Goal: Transaction & Acquisition: Purchase product/service

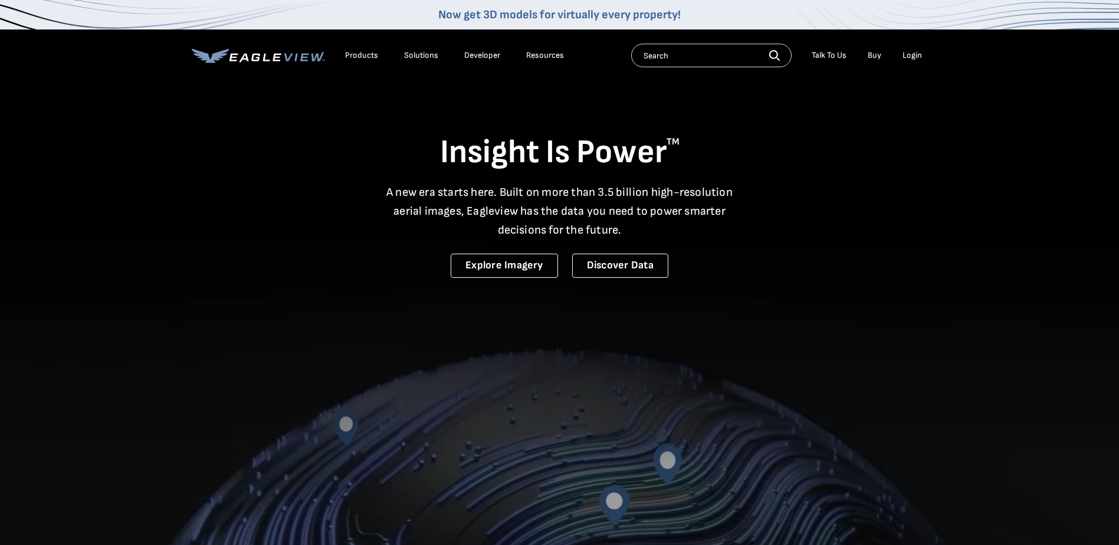
click at [909, 55] on div "Login" at bounding box center [911, 55] width 19 height 11
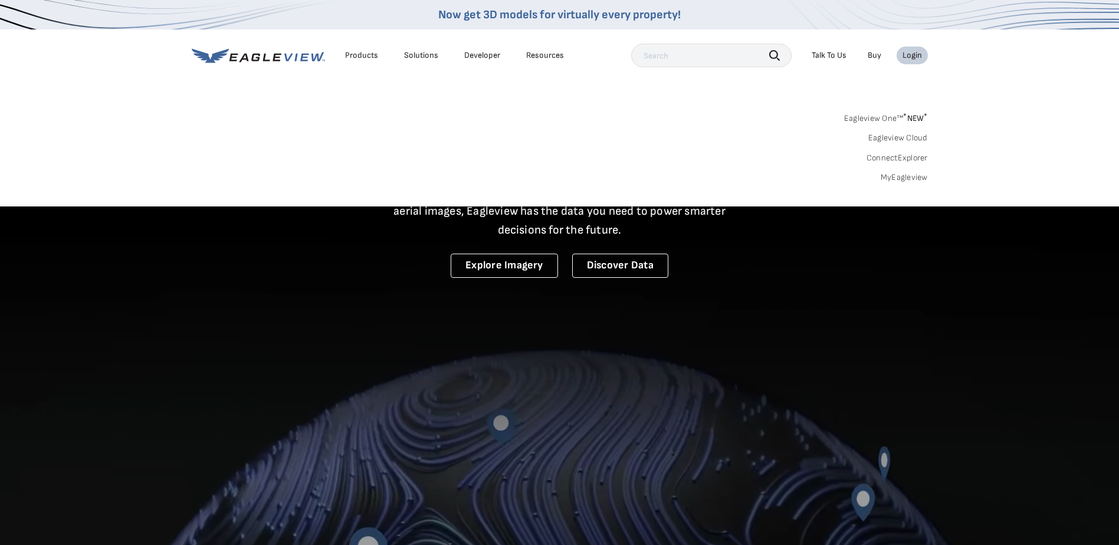
click at [909, 55] on div "Login" at bounding box center [911, 55] width 19 height 11
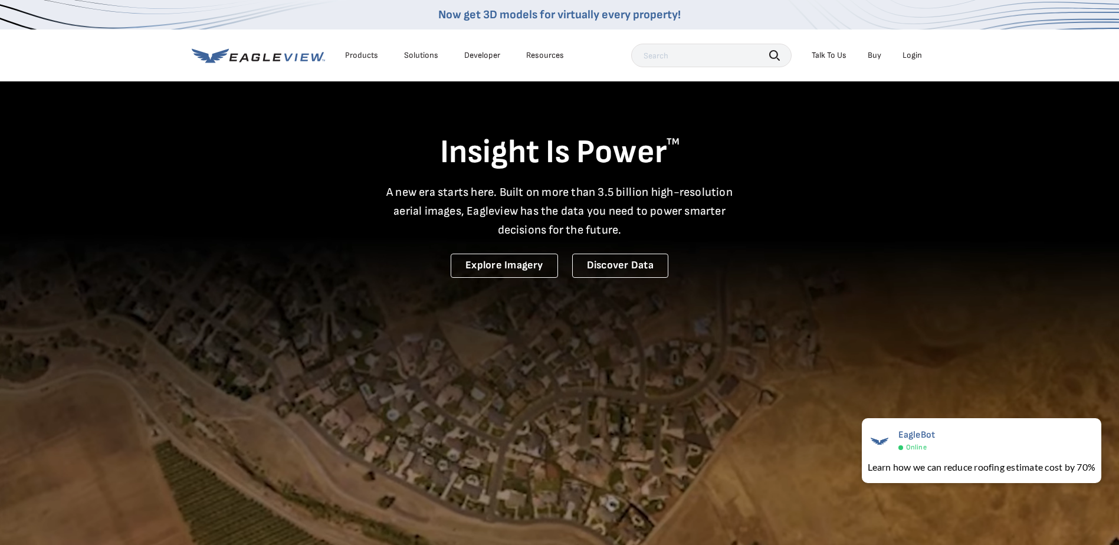
click at [911, 54] on div "Login" at bounding box center [911, 55] width 19 height 11
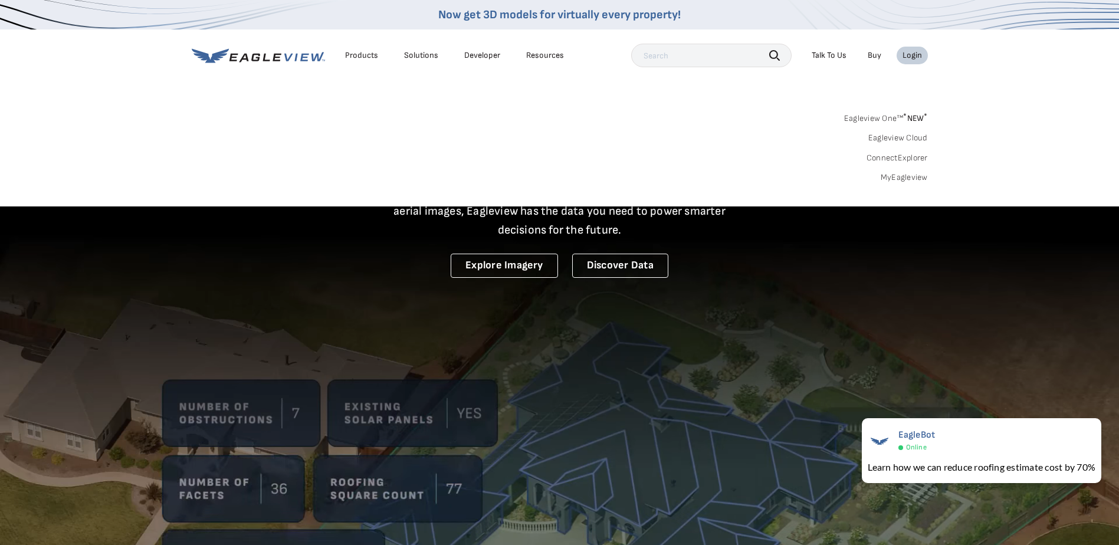
click at [909, 177] on link "MyEagleview" at bounding box center [904, 177] width 47 height 11
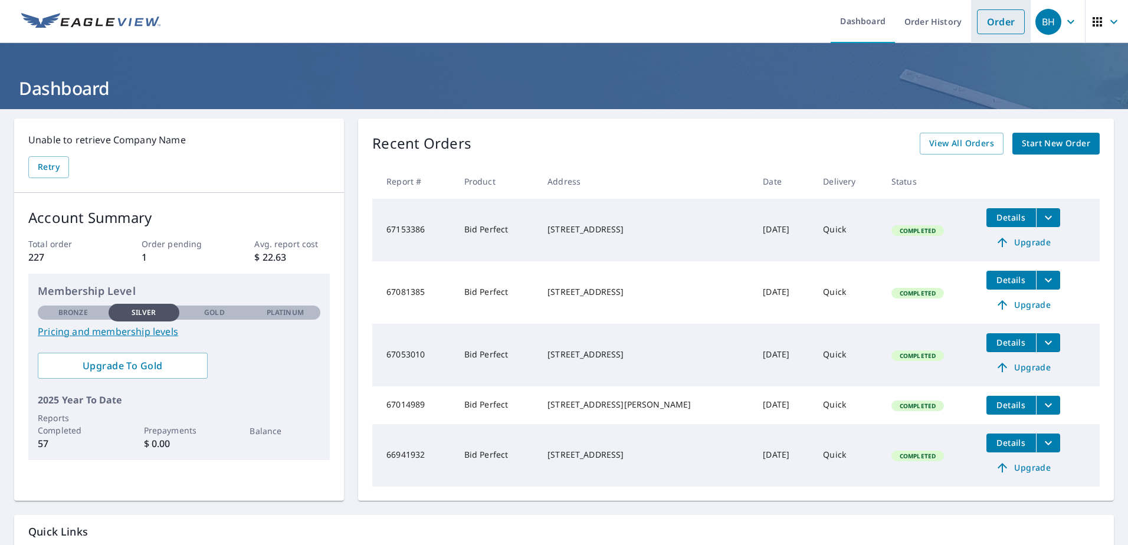
click at [989, 22] on link "Order" at bounding box center [1001, 21] width 48 height 25
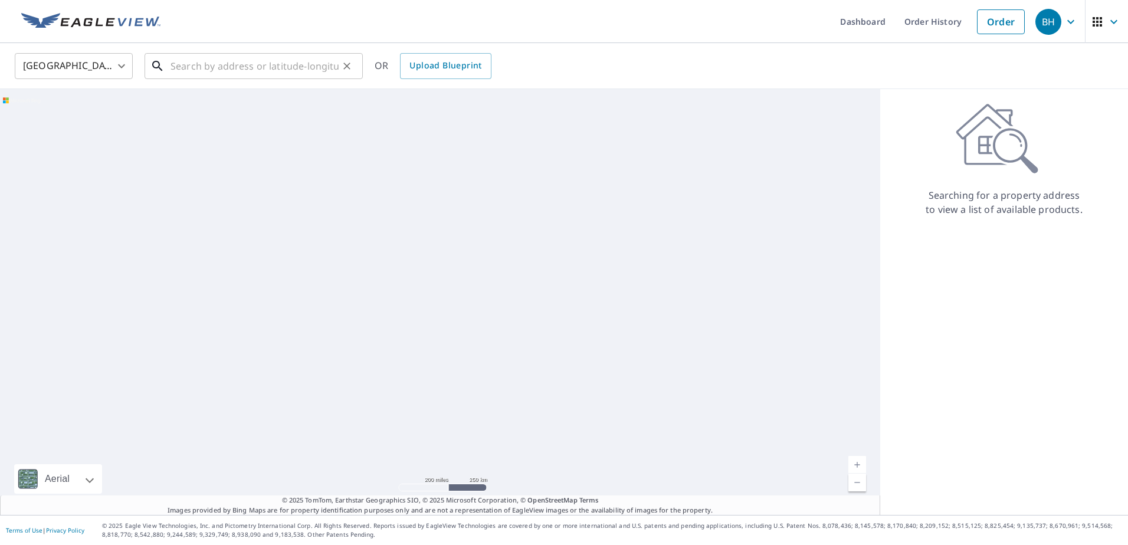
click at [188, 67] on input "text" at bounding box center [254, 66] width 168 height 33
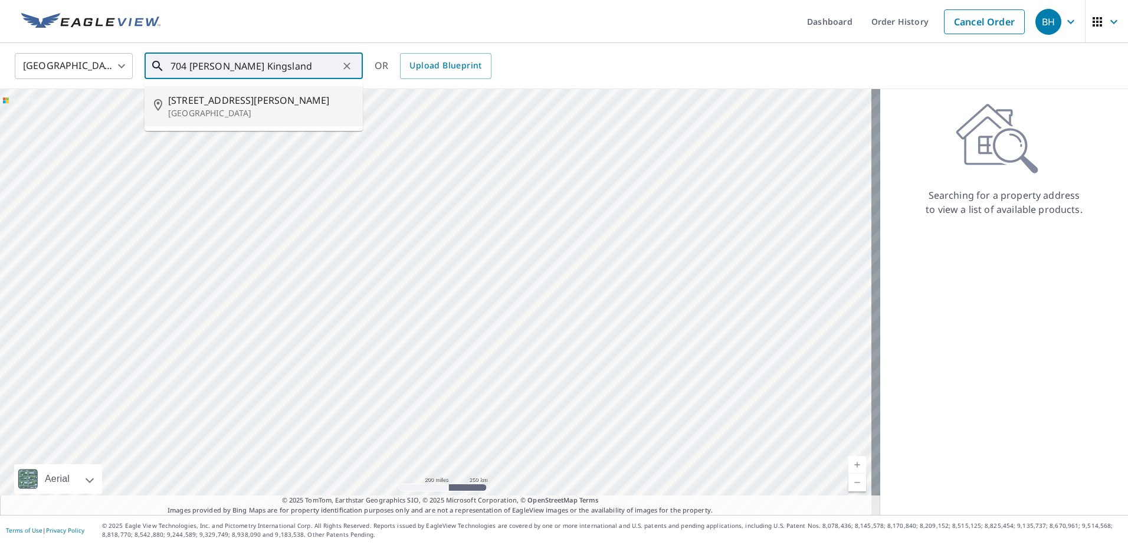
click at [230, 110] on p "[GEOGRAPHIC_DATA]" at bounding box center [260, 113] width 185 height 12
type input "[STREET_ADDRESS][PERSON_NAME]"
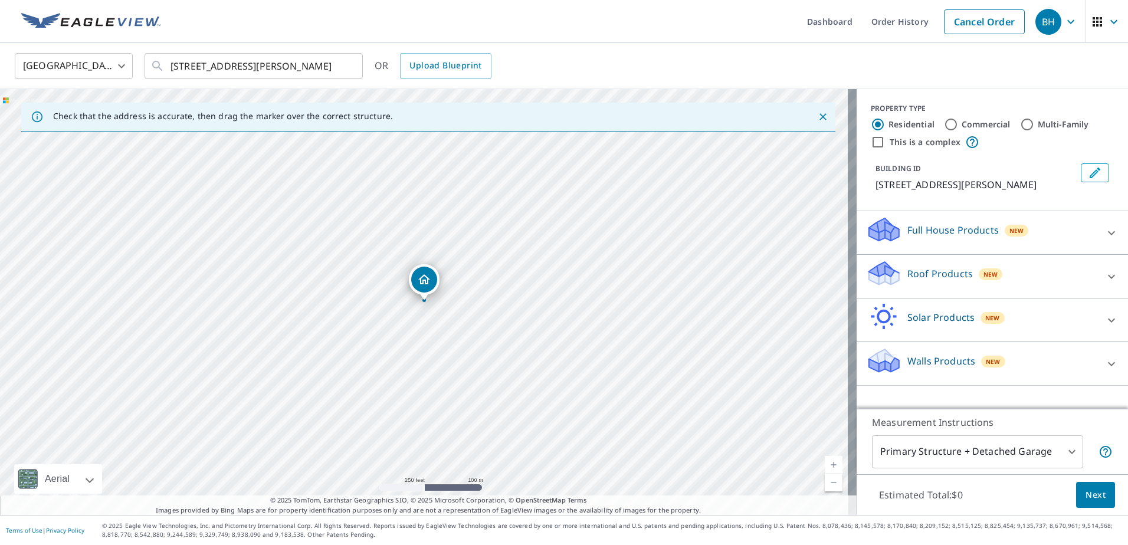
click at [942, 273] on p "Roof Products" at bounding box center [939, 274] width 65 height 14
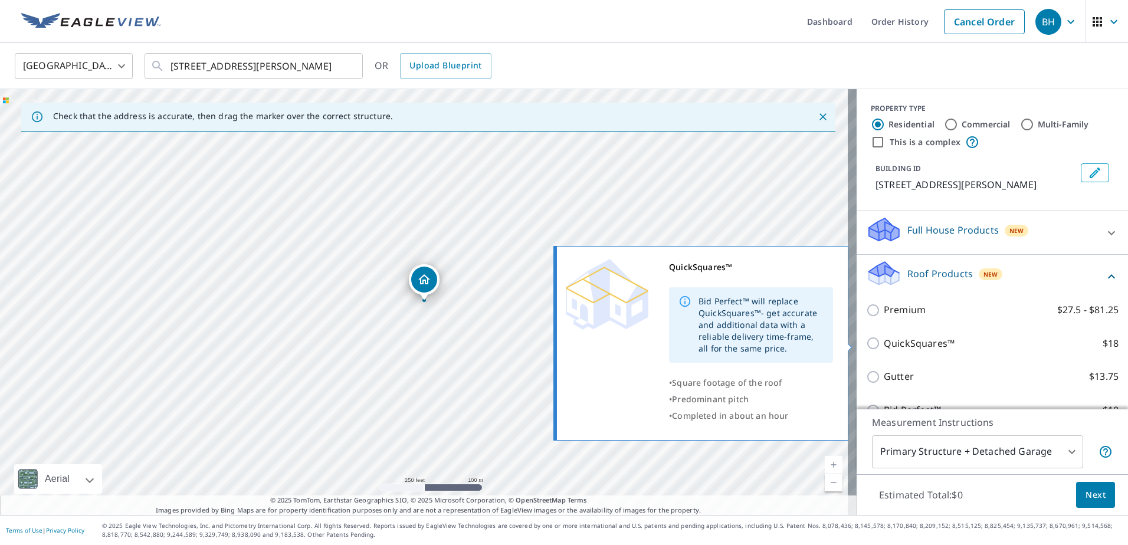
click at [866, 343] on input "QuickSquares™ $18" at bounding box center [875, 343] width 18 height 14
checkbox input "true"
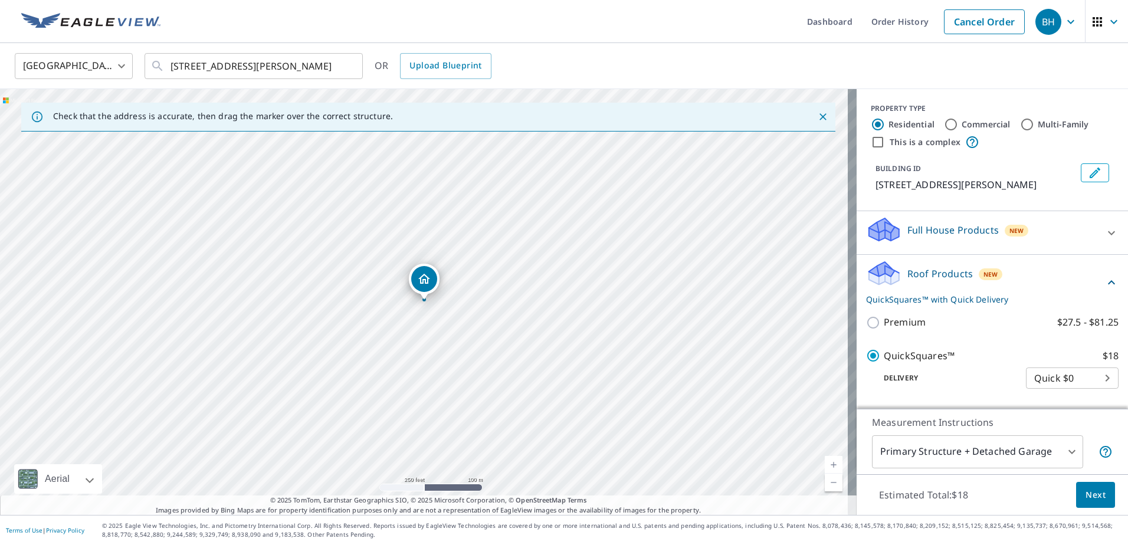
click at [1091, 492] on span "Next" at bounding box center [1095, 495] width 20 height 15
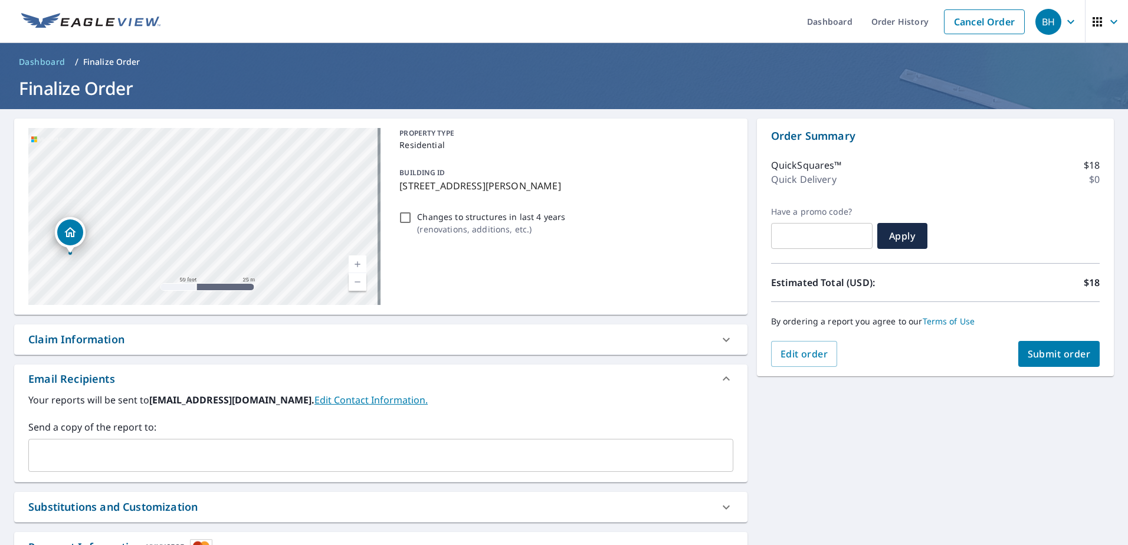
drag, startPoint x: 146, startPoint y: 221, endPoint x: 314, endPoint y: 281, distance: 178.5
click at [314, 281] on div "[STREET_ADDRESS][PERSON_NAME]" at bounding box center [204, 216] width 352 height 177
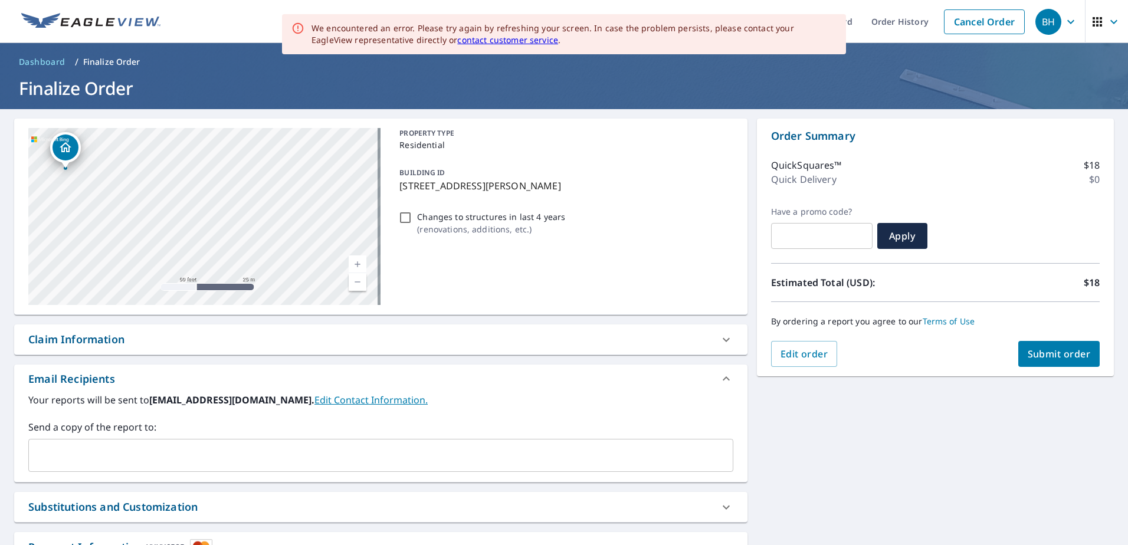
drag, startPoint x: 198, startPoint y: 219, endPoint x: 193, endPoint y: 133, distance: 86.2
click at [193, 133] on div "[STREET_ADDRESS][PERSON_NAME]" at bounding box center [204, 216] width 352 height 177
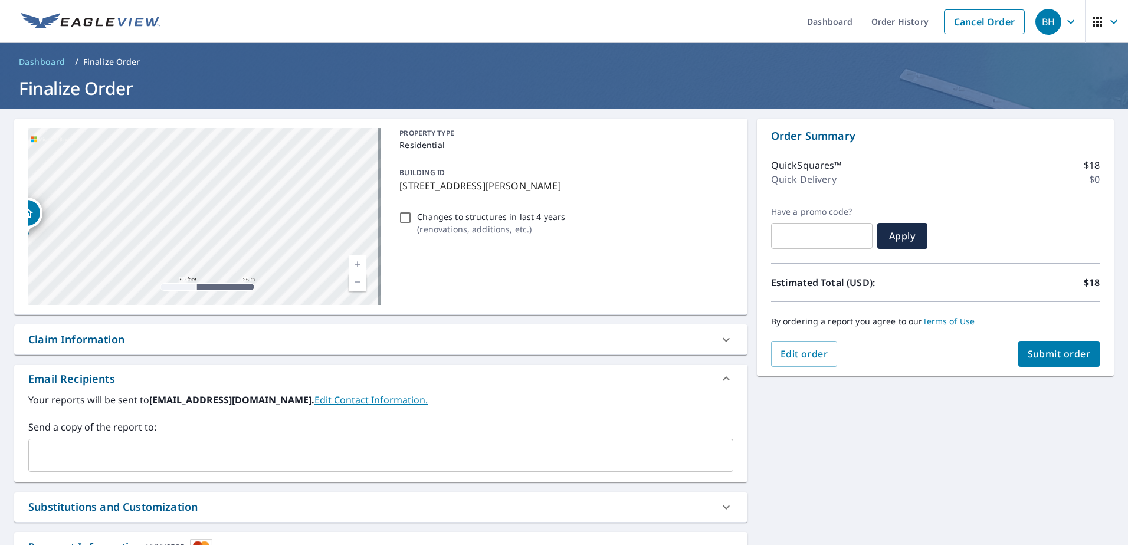
drag, startPoint x: 222, startPoint y: 173, endPoint x: 171, endPoint y: 238, distance: 82.8
click at [171, 238] on div "[STREET_ADDRESS][PERSON_NAME]" at bounding box center [204, 216] width 352 height 177
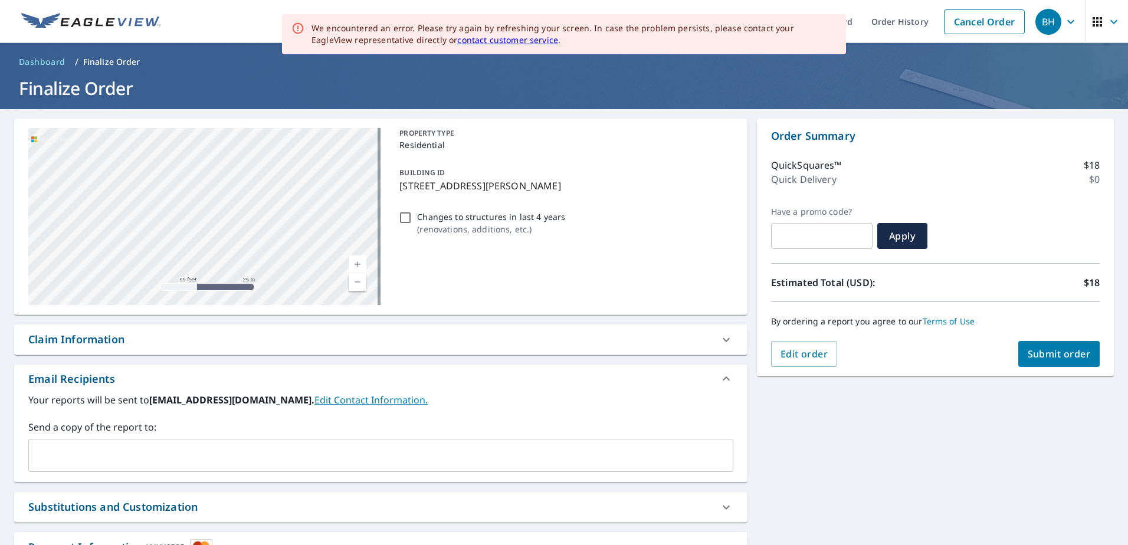
drag, startPoint x: 216, startPoint y: 203, endPoint x: 106, endPoint y: 184, distance: 112.6
click at [106, 184] on div "[STREET_ADDRESS][PERSON_NAME]" at bounding box center [204, 216] width 352 height 177
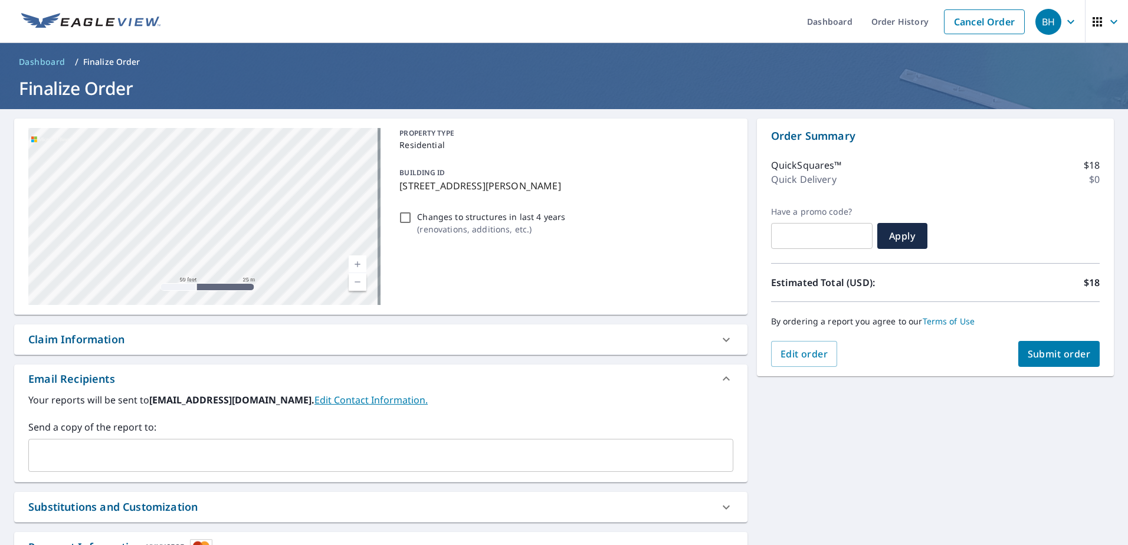
drag, startPoint x: 183, startPoint y: 210, endPoint x: 176, endPoint y: 116, distance: 94.6
click at [176, 116] on div "**********" at bounding box center [564, 359] width 1128 height 500
click at [175, 240] on div "[STREET_ADDRESS][PERSON_NAME]" at bounding box center [204, 216] width 352 height 177
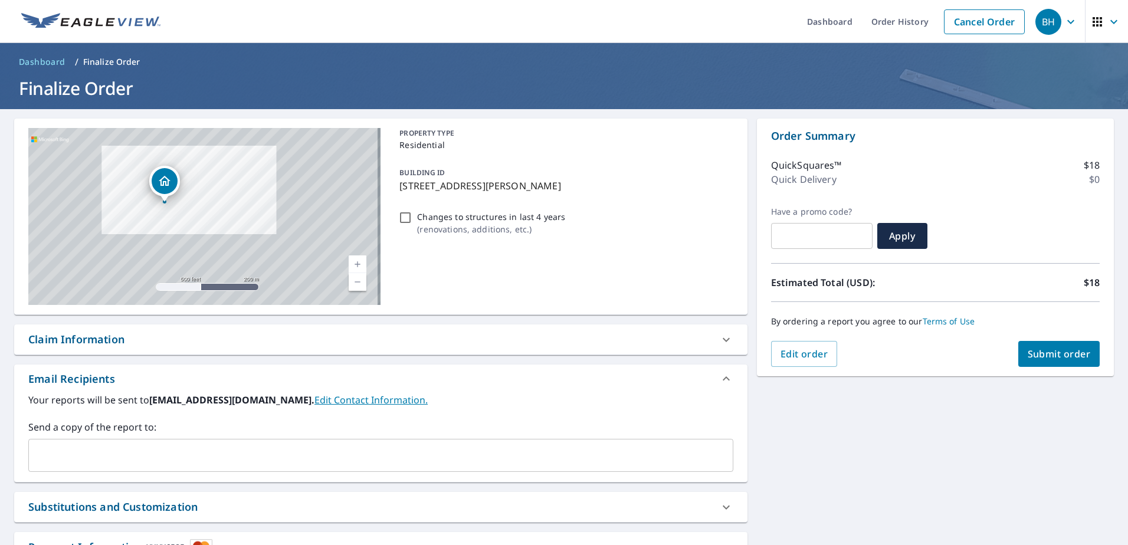
drag, startPoint x: 251, startPoint y: 266, endPoint x: 208, endPoint y: 225, distance: 59.2
click at [208, 225] on div "[STREET_ADDRESS][PERSON_NAME]" at bounding box center [204, 216] width 352 height 177
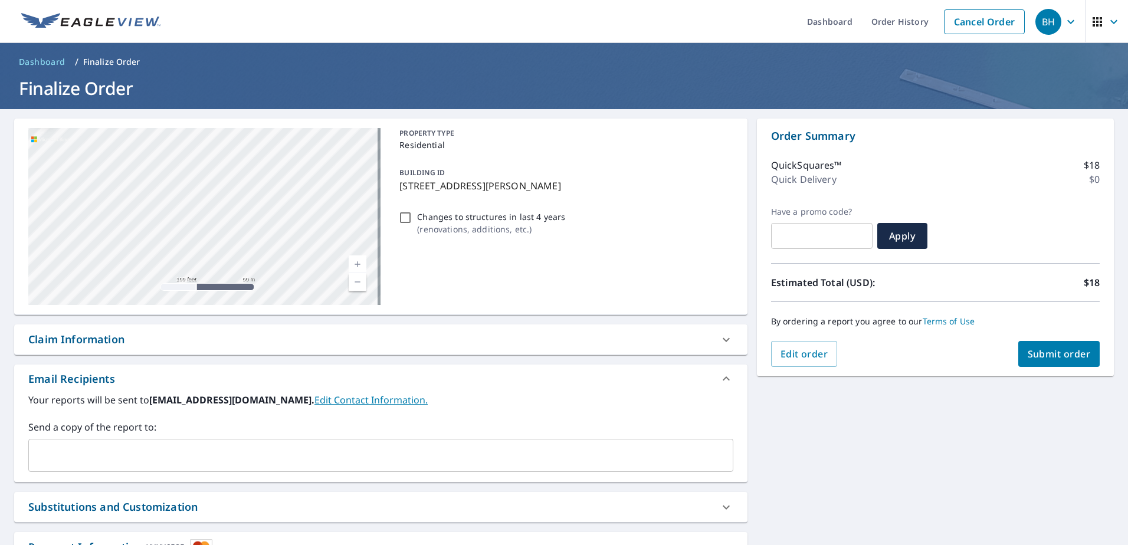
drag, startPoint x: 158, startPoint y: 219, endPoint x: 185, endPoint y: 207, distance: 29.3
click at [184, 207] on div "[STREET_ADDRESS][PERSON_NAME]" at bounding box center [204, 216] width 352 height 177
drag, startPoint x: 232, startPoint y: 213, endPoint x: 197, endPoint y: 209, distance: 35.6
click at [197, 209] on div "[STREET_ADDRESS][PERSON_NAME]" at bounding box center [204, 216] width 352 height 177
drag, startPoint x: 169, startPoint y: 207, endPoint x: 198, endPoint y: 210, distance: 29.0
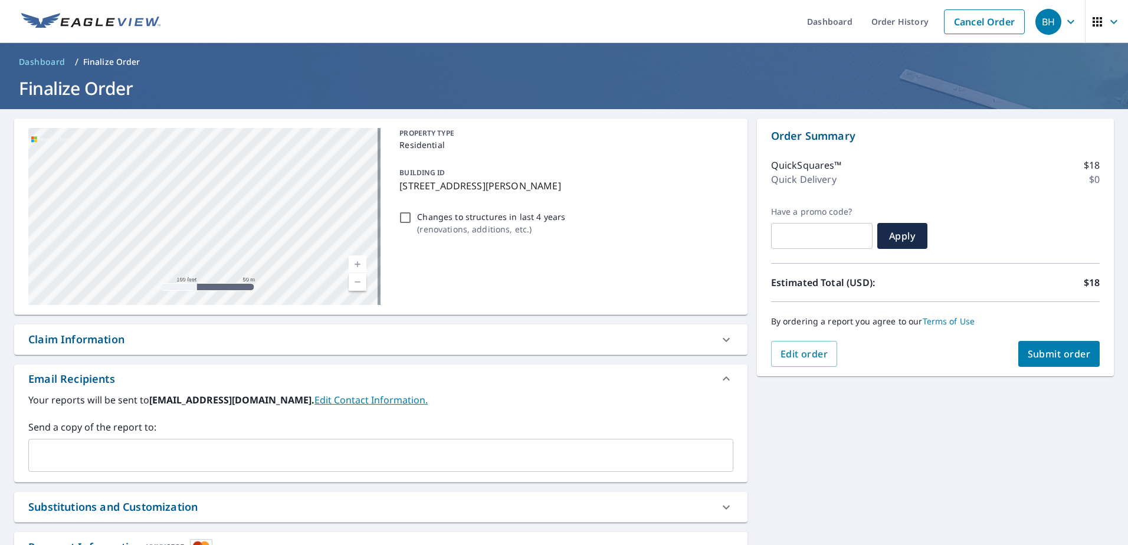
click at [198, 210] on div "[STREET_ADDRESS][PERSON_NAME]" at bounding box center [204, 216] width 352 height 177
